Goal: Information Seeking & Learning: Learn about a topic

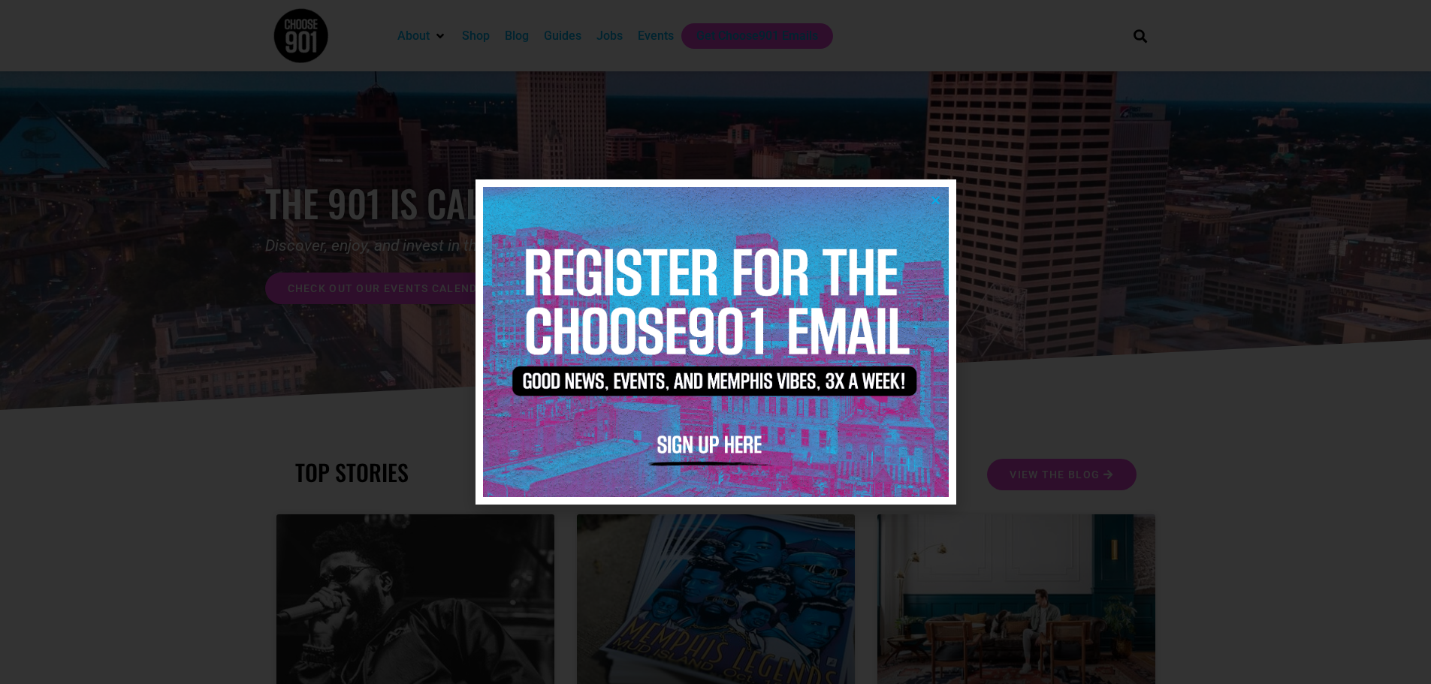
drag, startPoint x: 932, startPoint y: 199, endPoint x: 947, endPoint y: 203, distance: 15.5
click at [932, 199] on icon "Close" at bounding box center [935, 200] width 11 height 11
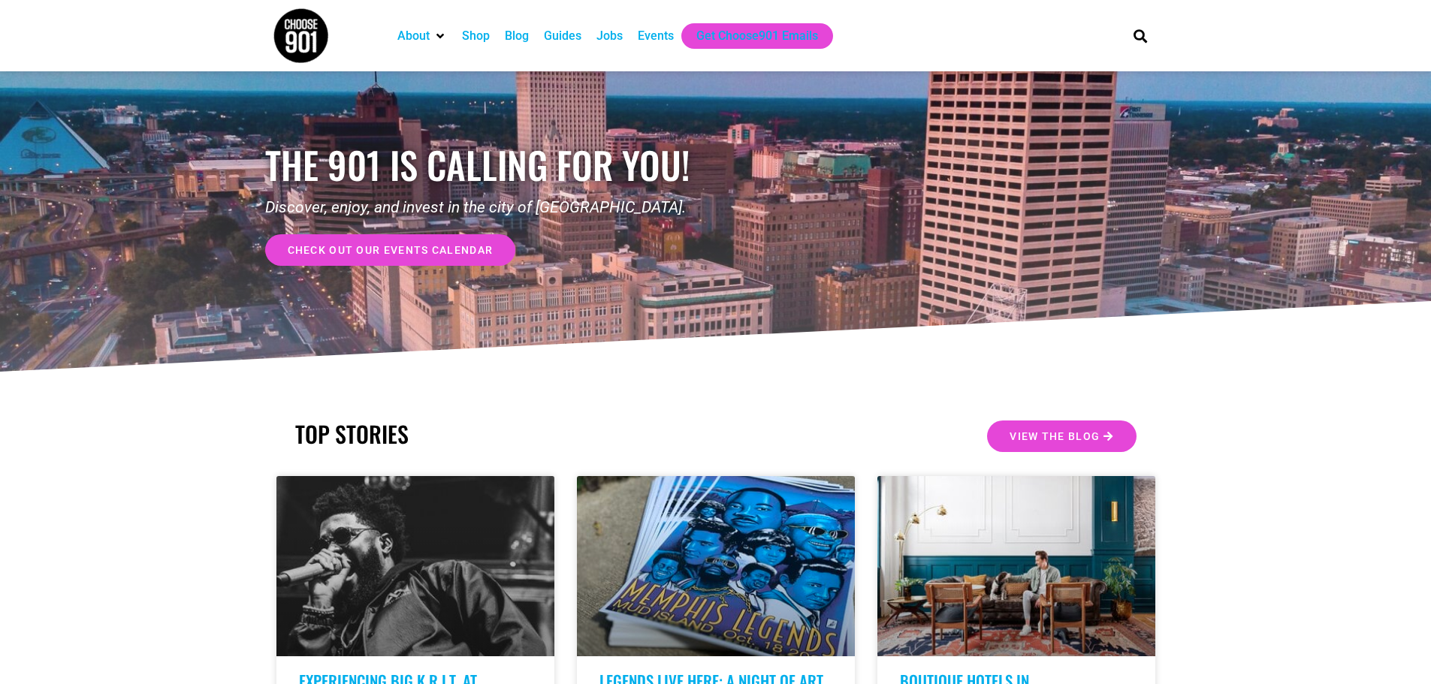
scroll to position [75, 0]
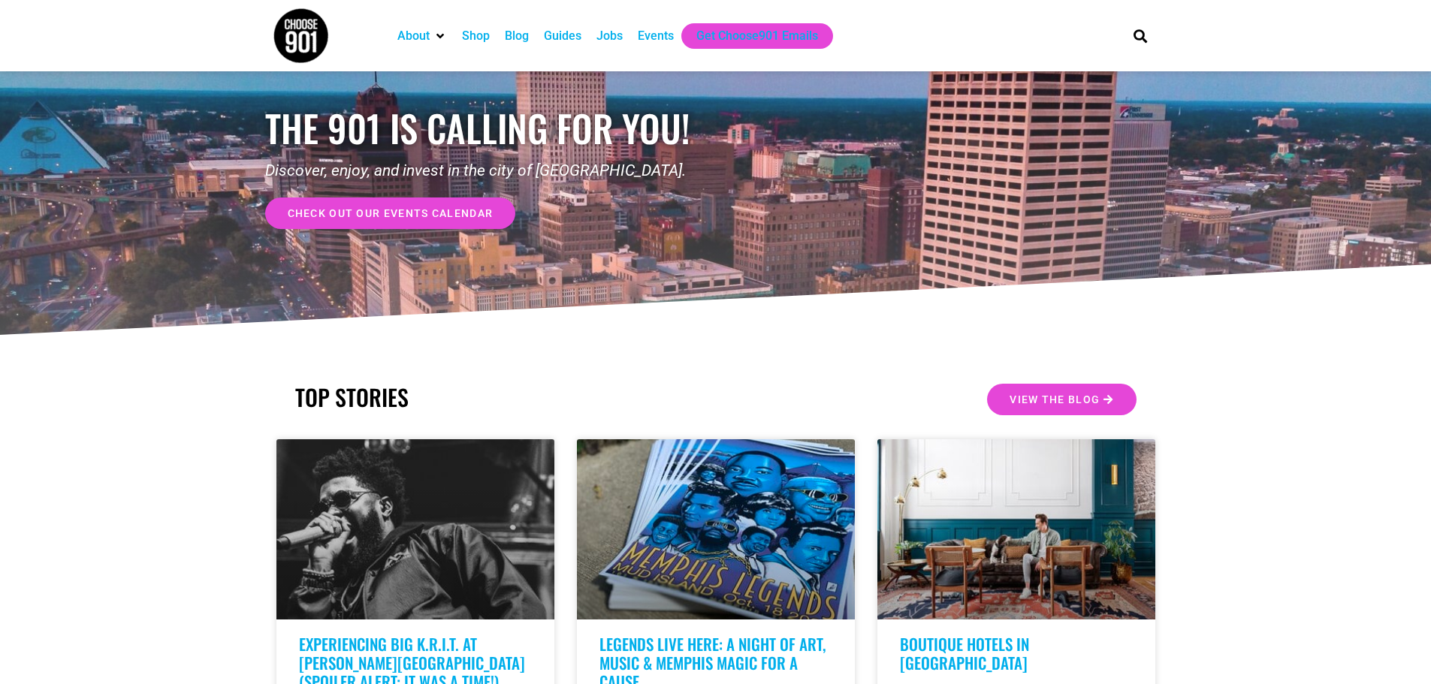
click at [661, 39] on div "Events" at bounding box center [656, 36] width 36 height 18
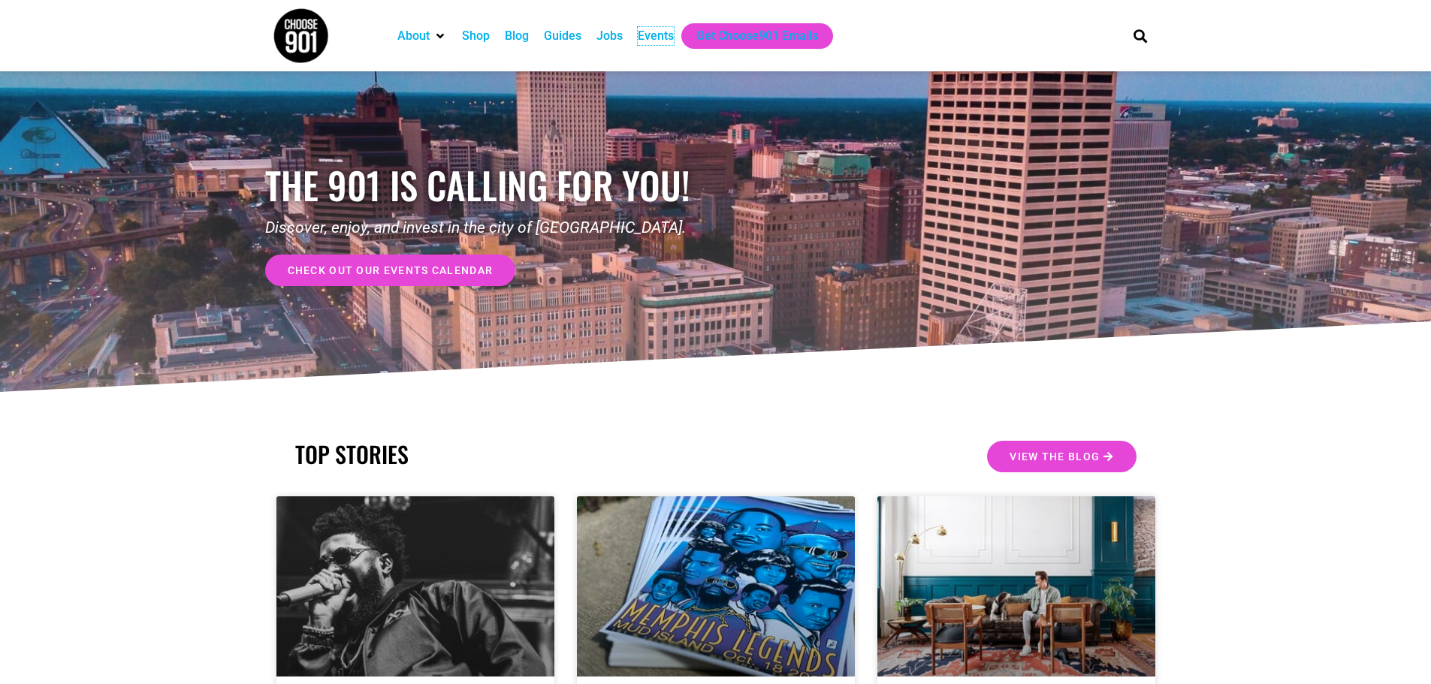
scroll to position [0, 0]
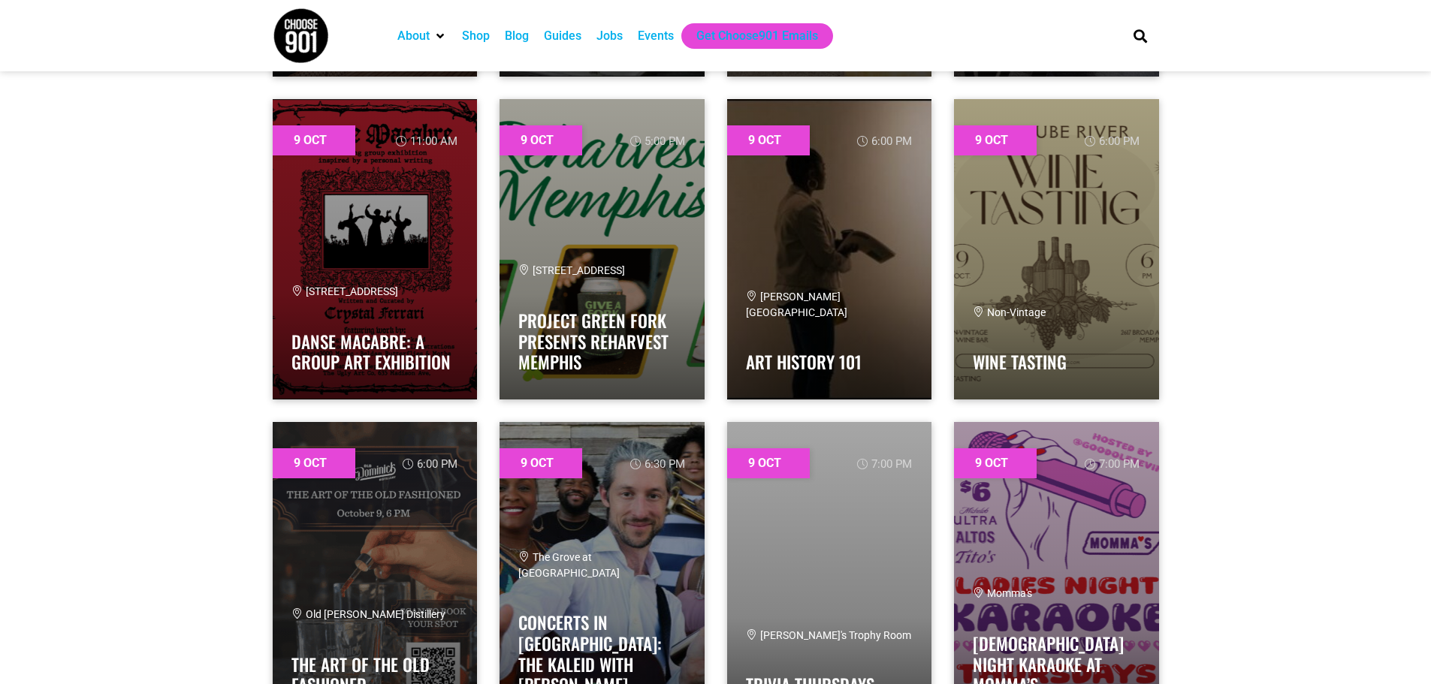
scroll to position [3456, 0]
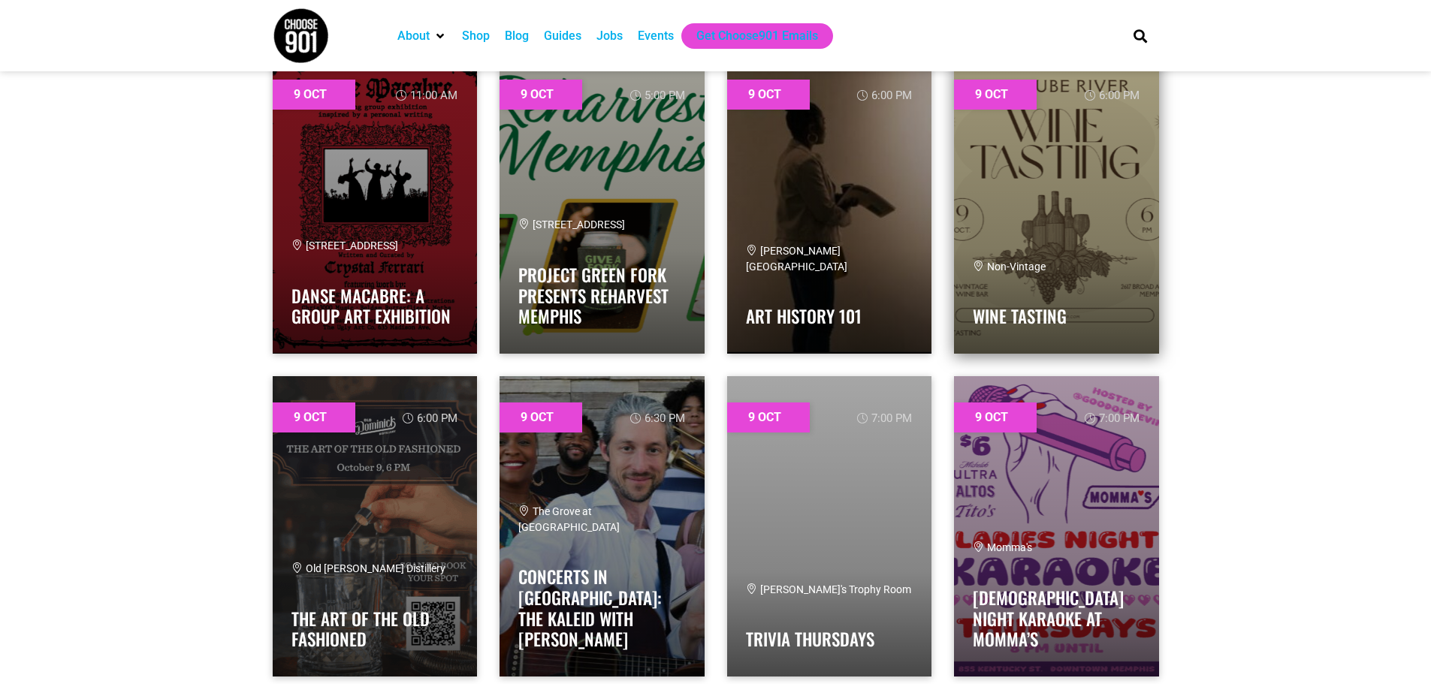
click at [1127, 243] on link at bounding box center [1056, 203] width 205 height 301
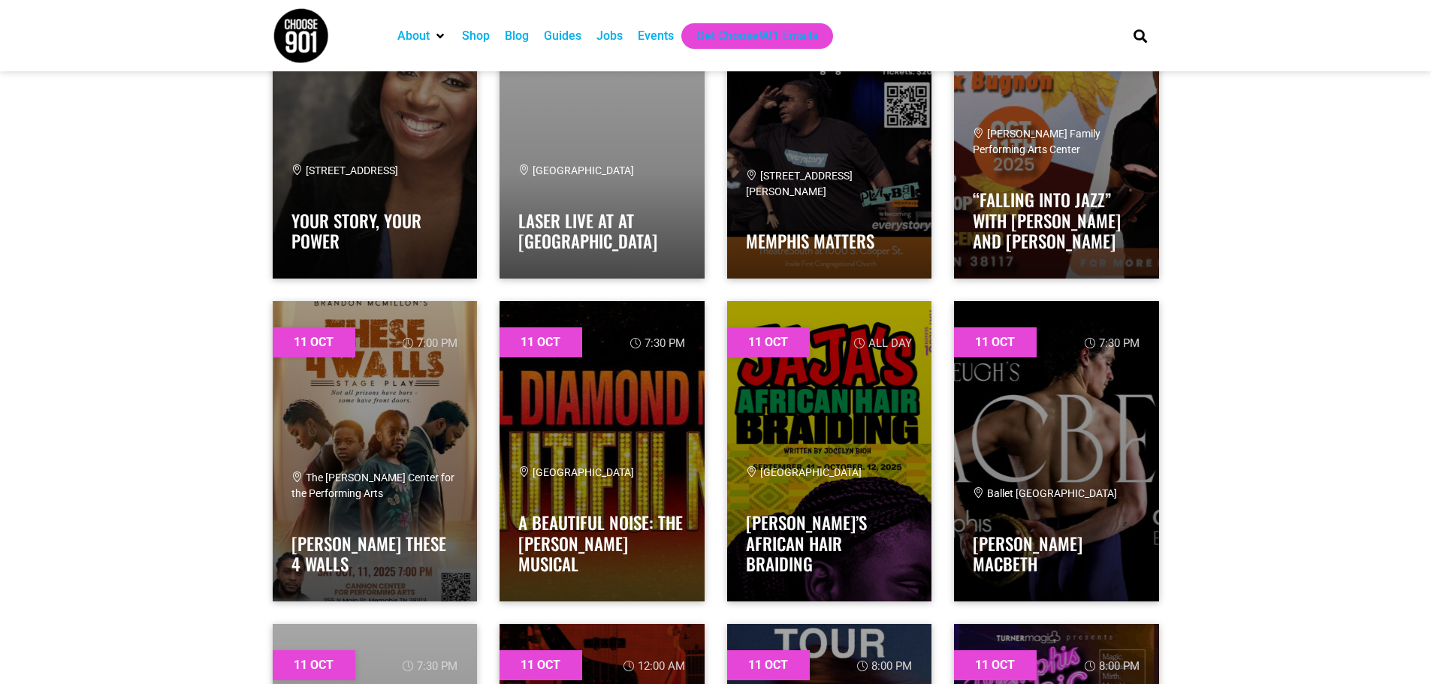
scroll to position [10068, 0]
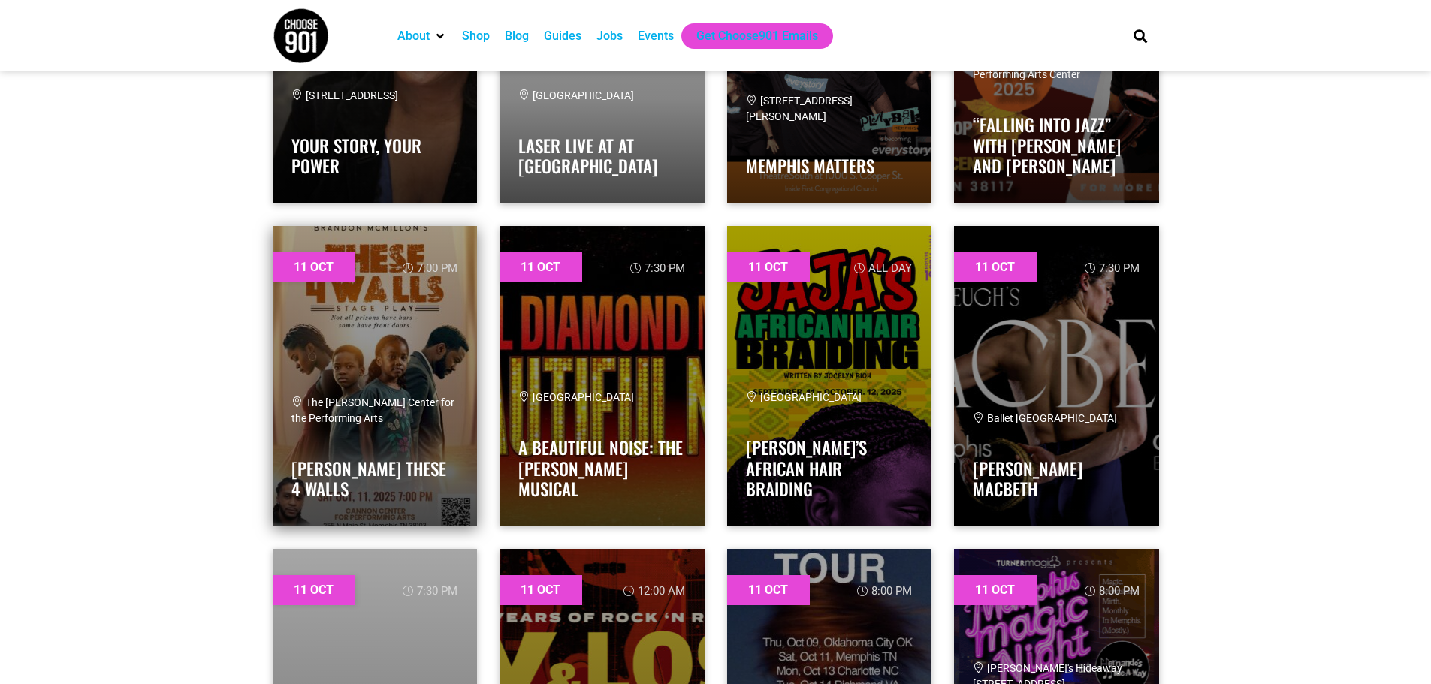
click at [403, 320] on link at bounding box center [375, 376] width 205 height 301
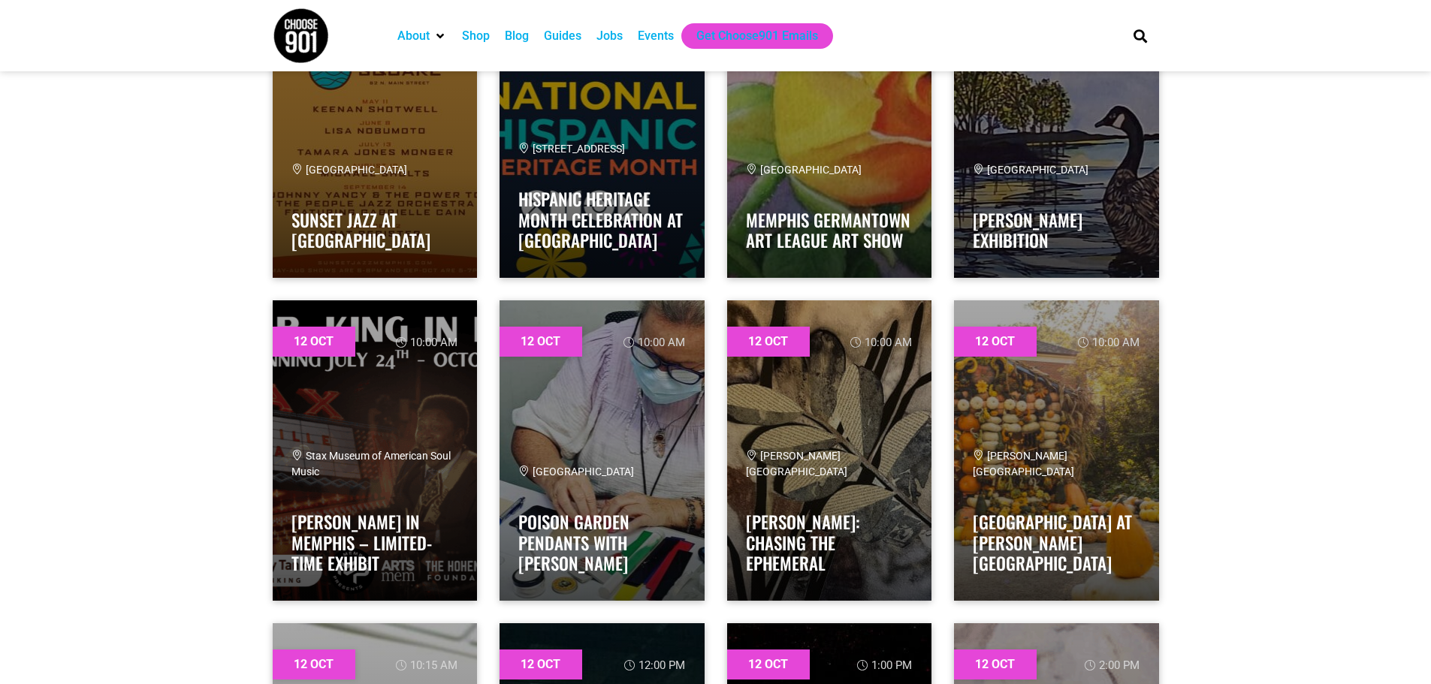
scroll to position [10969, 0]
